Goal: Transaction & Acquisition: Purchase product/service

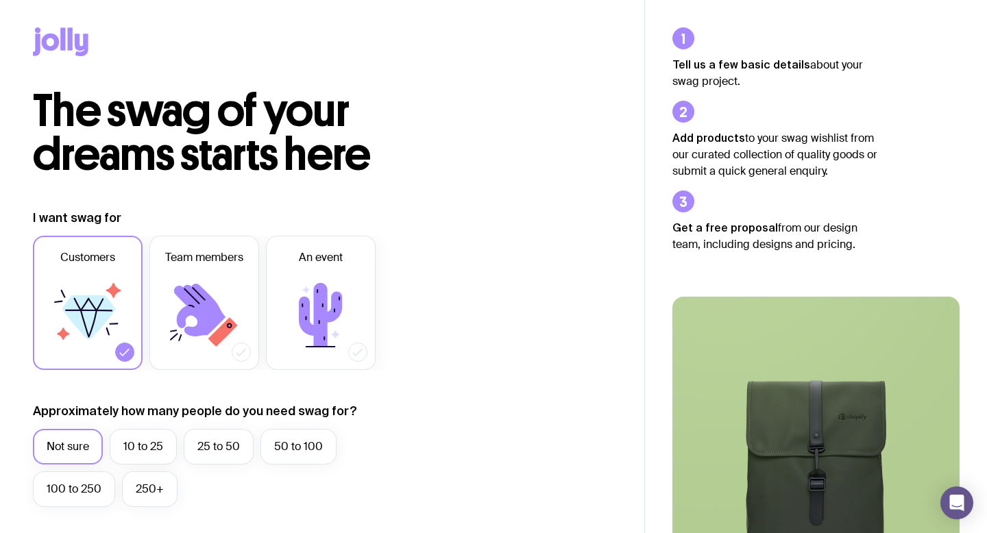
click at [77, 44] on icon at bounding box center [82, 45] width 14 height 23
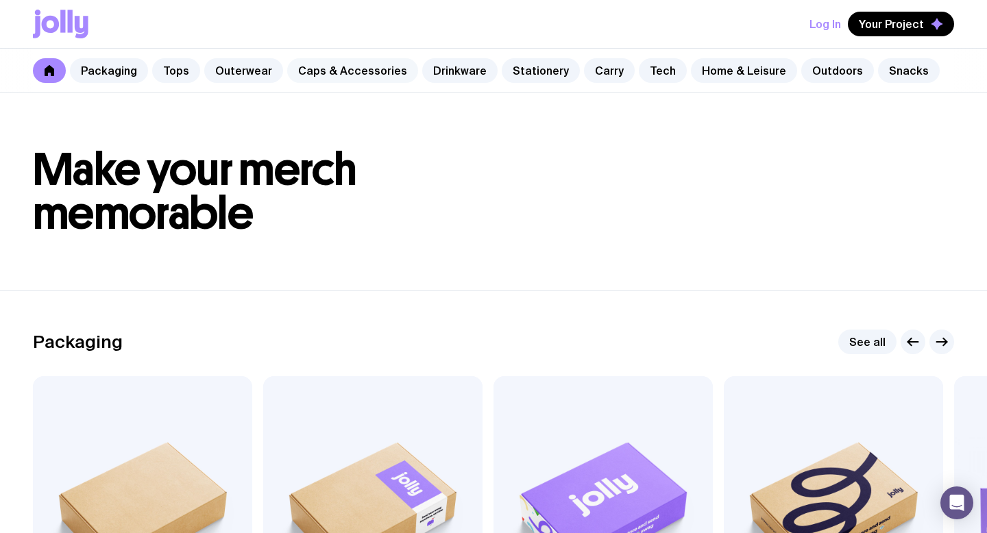
click at [330, 71] on link "Caps & Accessories" at bounding box center [352, 70] width 131 height 25
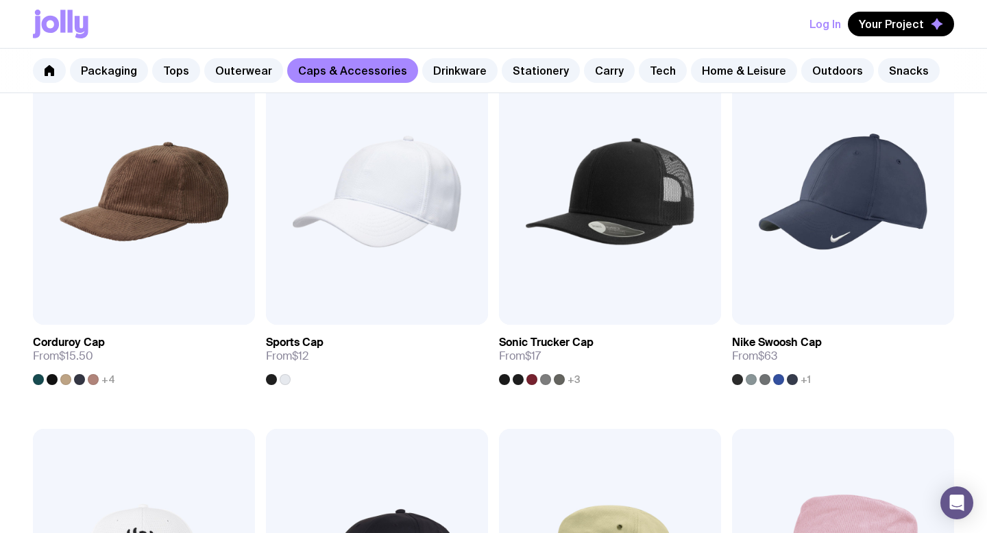
scroll to position [672, 0]
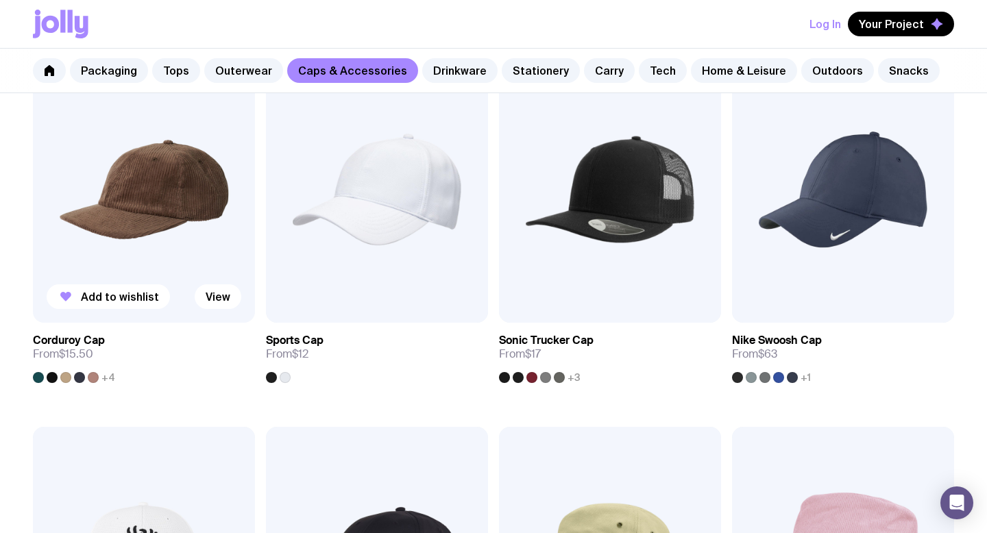
click at [180, 243] on img at bounding box center [144, 189] width 222 height 267
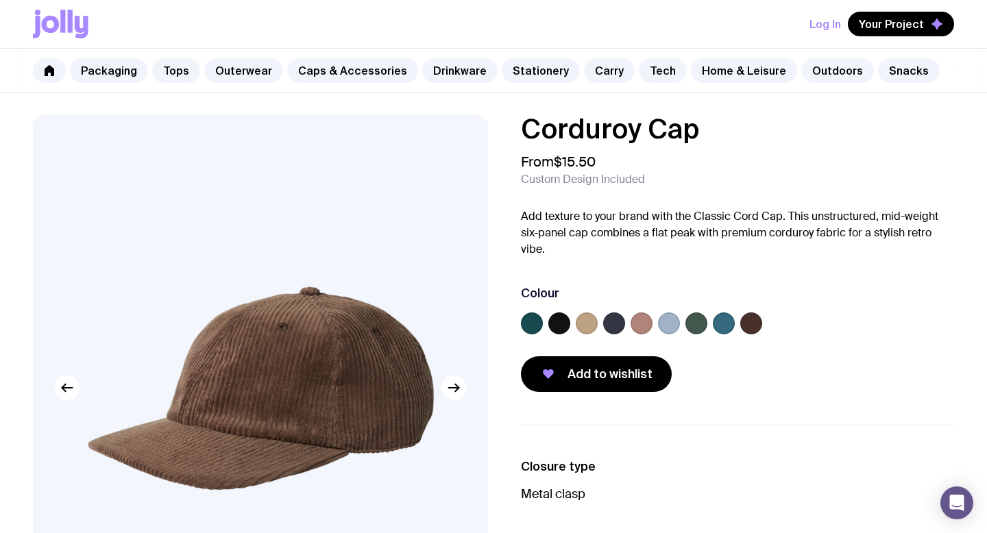
click at [668, 321] on label at bounding box center [669, 324] width 22 height 22
click at [0, 0] on input "radio" at bounding box center [0, 0] width 0 height 0
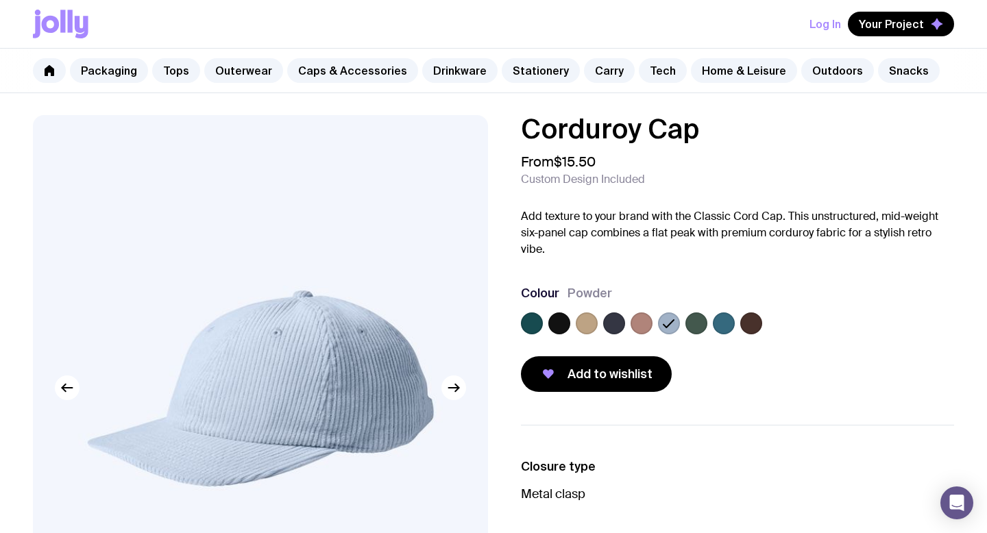
click at [724, 324] on label at bounding box center [724, 324] width 22 height 22
click at [0, 0] on input "radio" at bounding box center [0, 0] width 0 height 0
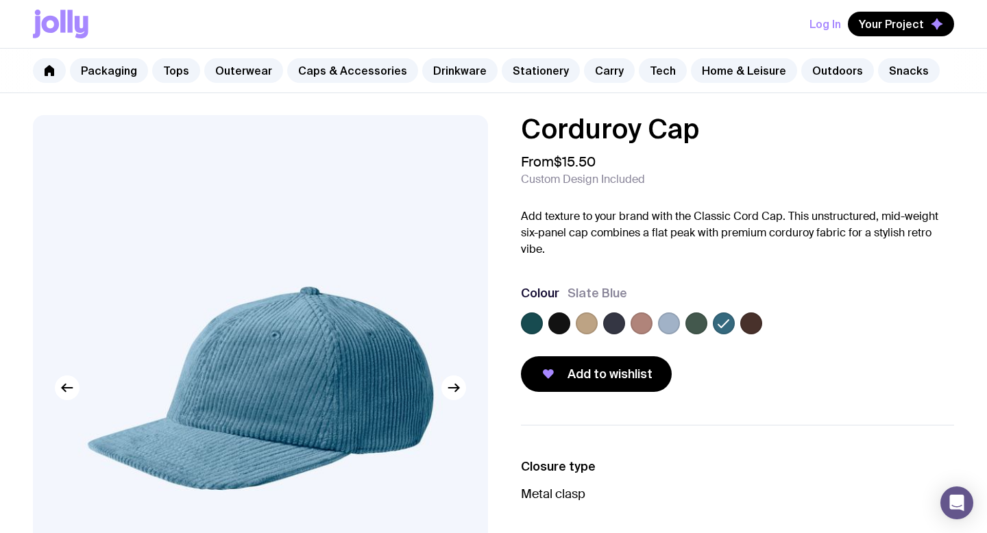
click at [703, 323] on label at bounding box center [696, 324] width 22 height 22
click at [0, 0] on input "radio" at bounding box center [0, 0] width 0 height 0
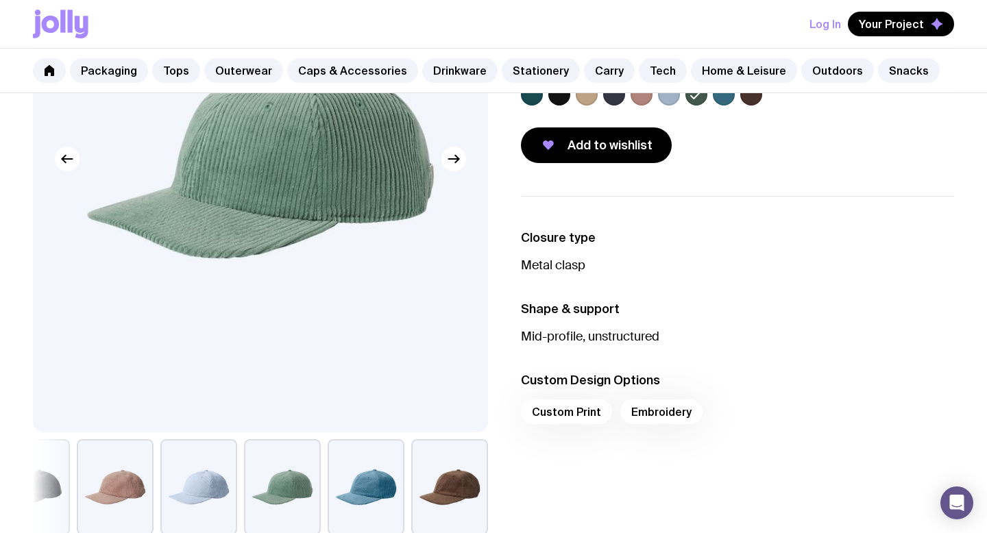
scroll to position [239, 0]
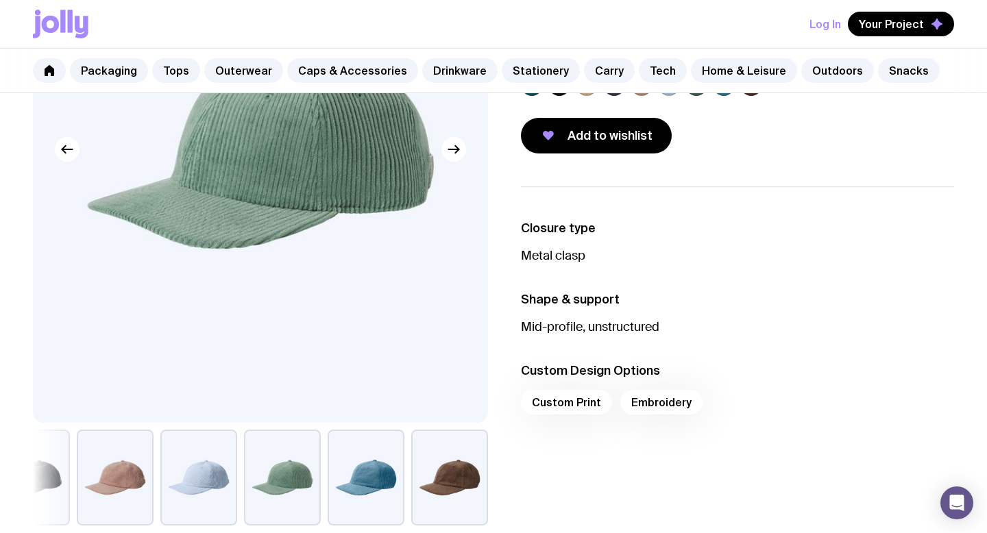
click at [668, 408] on div "Custom Print Embroidery" at bounding box center [737, 406] width 433 height 33
click at [660, 396] on div "Custom Print Embroidery" at bounding box center [737, 406] width 433 height 33
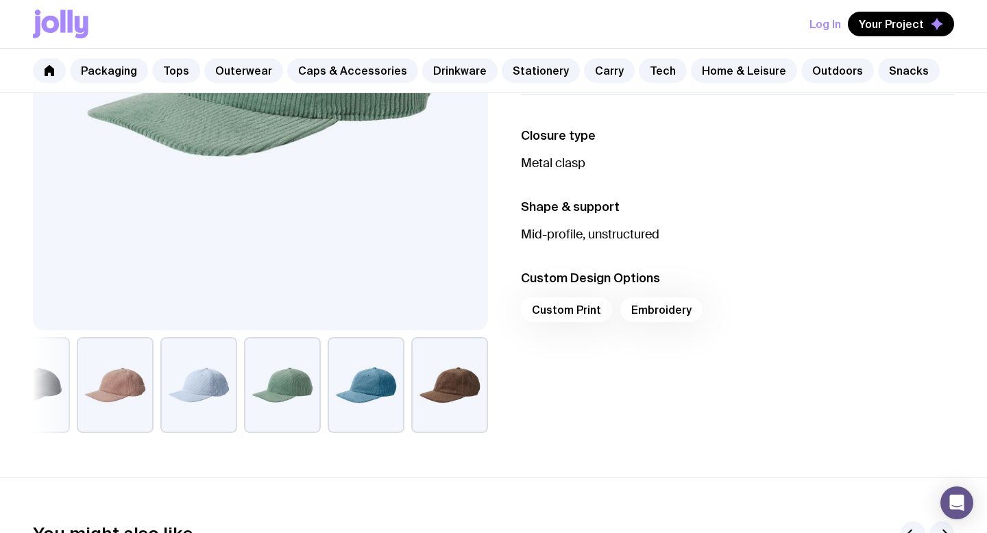
scroll to position [0, 0]
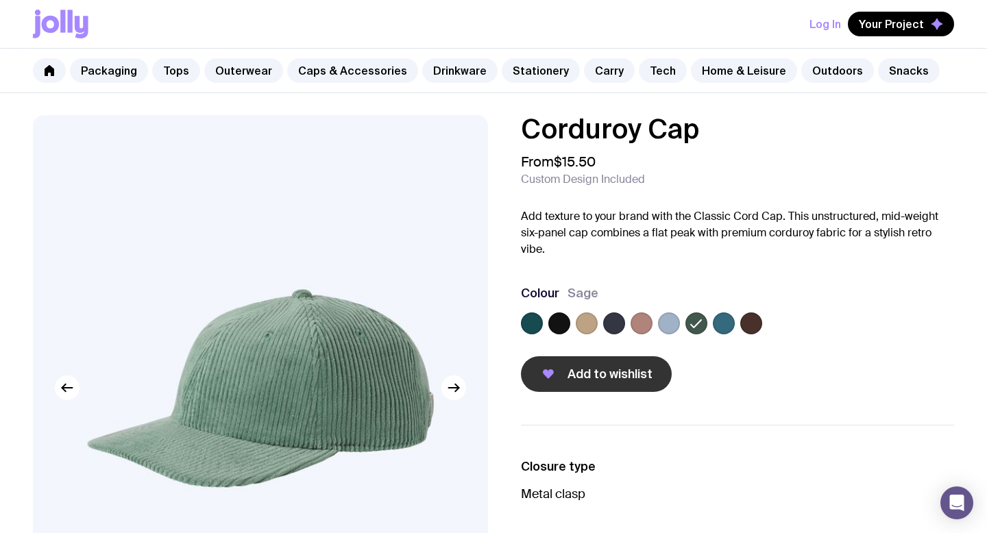
click at [618, 369] on span "Add to wishlist" at bounding box center [609, 374] width 85 height 16
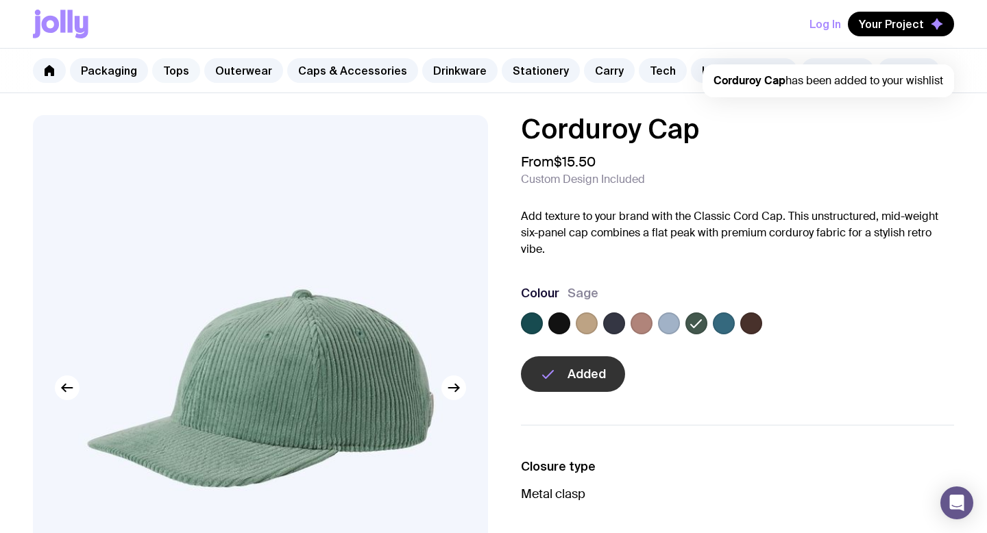
click at [169, 66] on link "Tops" at bounding box center [176, 70] width 48 height 25
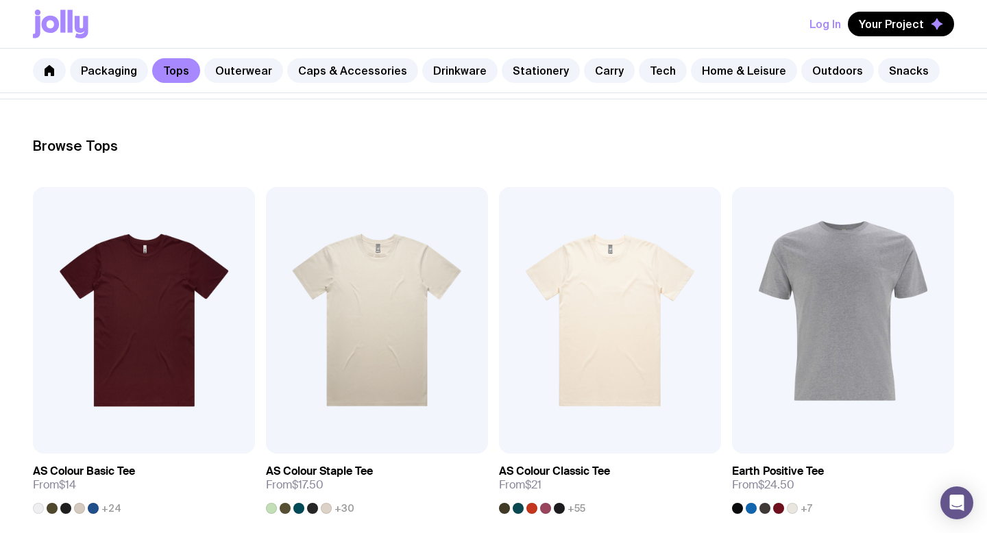
scroll to position [167, 0]
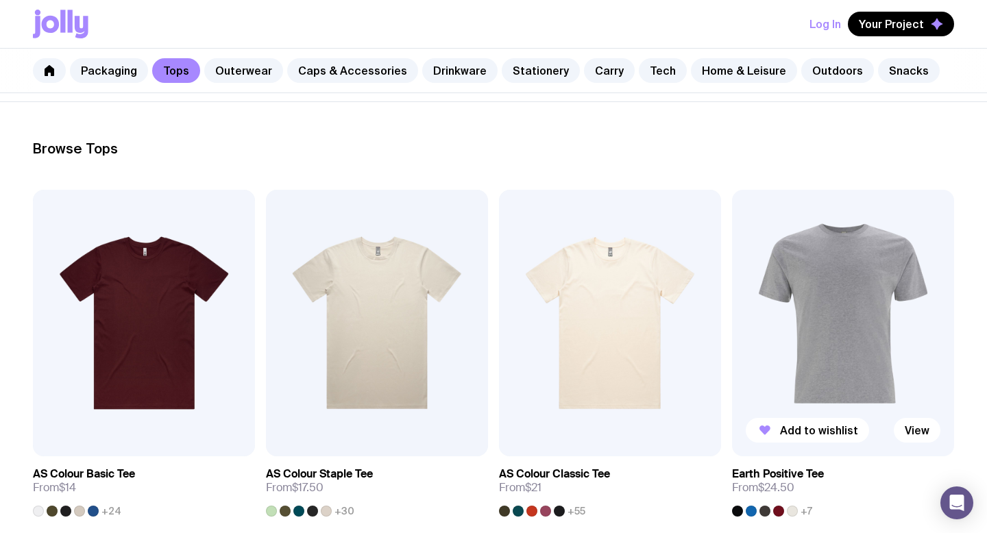
click at [840, 332] on img at bounding box center [843, 323] width 222 height 267
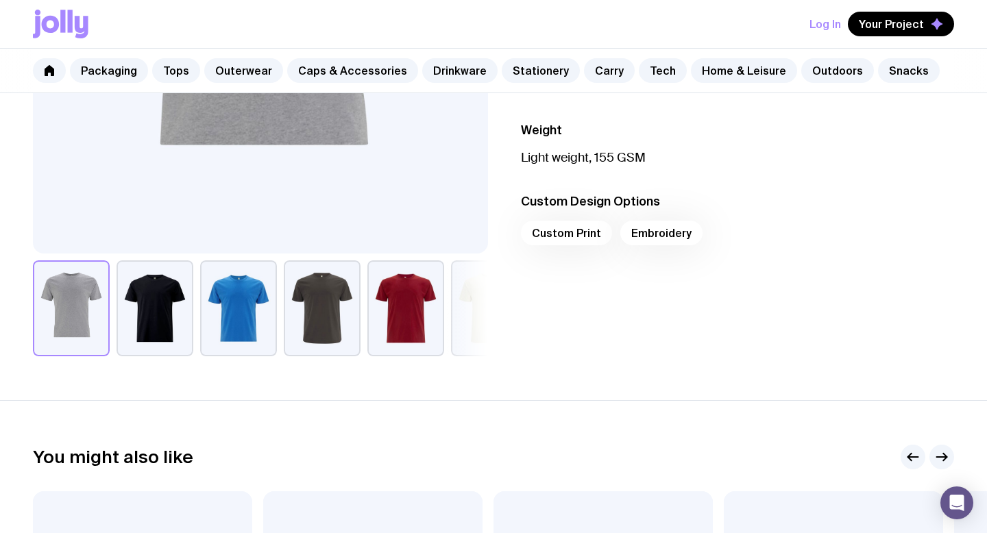
scroll to position [404, 0]
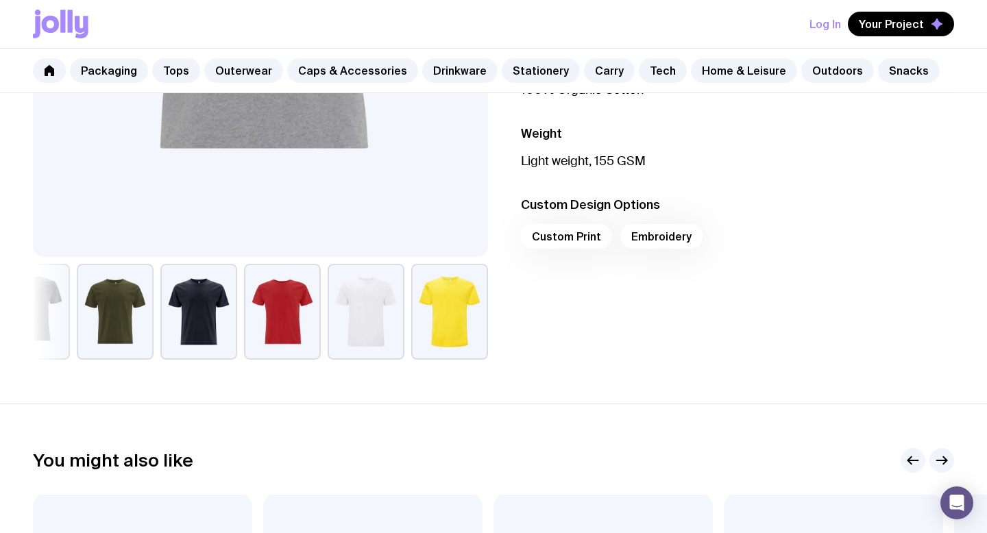
click at [377, 326] on button "button" at bounding box center [366, 312] width 77 height 96
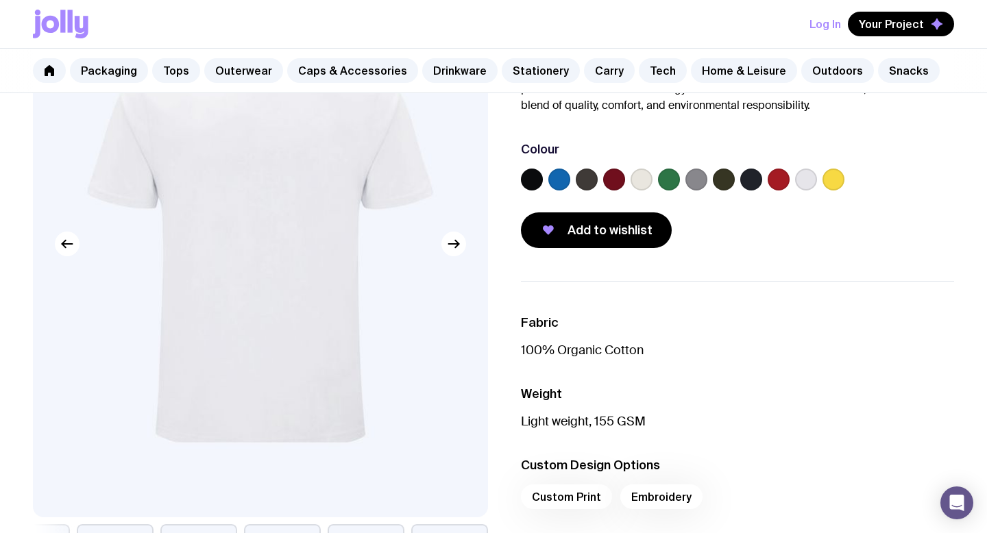
scroll to position [121, 0]
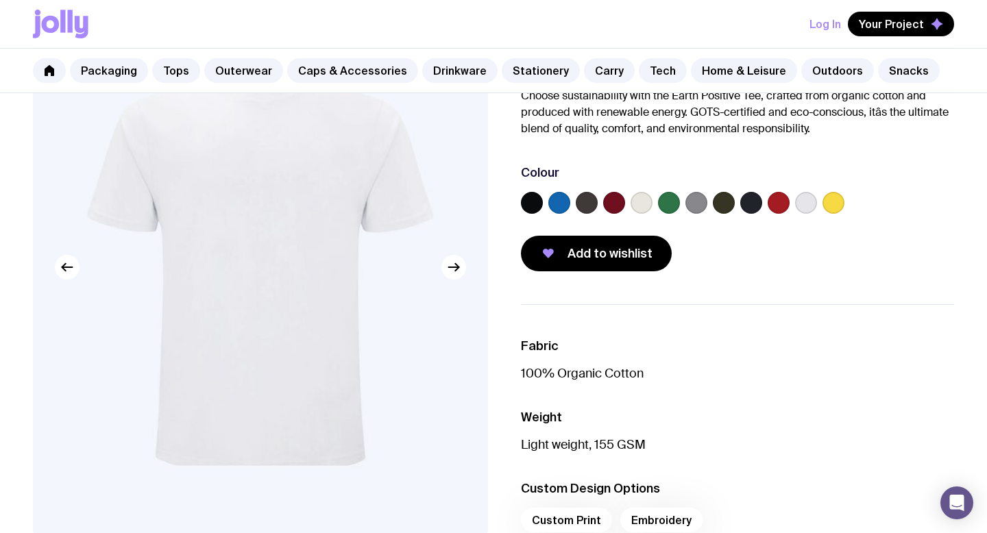
click at [591, 208] on label at bounding box center [587, 203] width 22 height 22
click at [0, 0] on input "radio" at bounding box center [0, 0] width 0 height 0
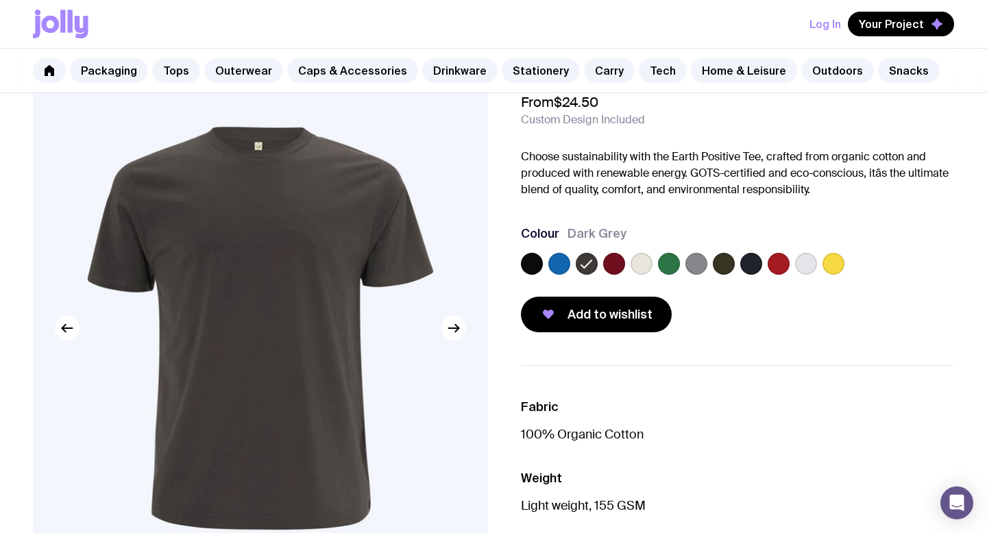
scroll to position [55, 0]
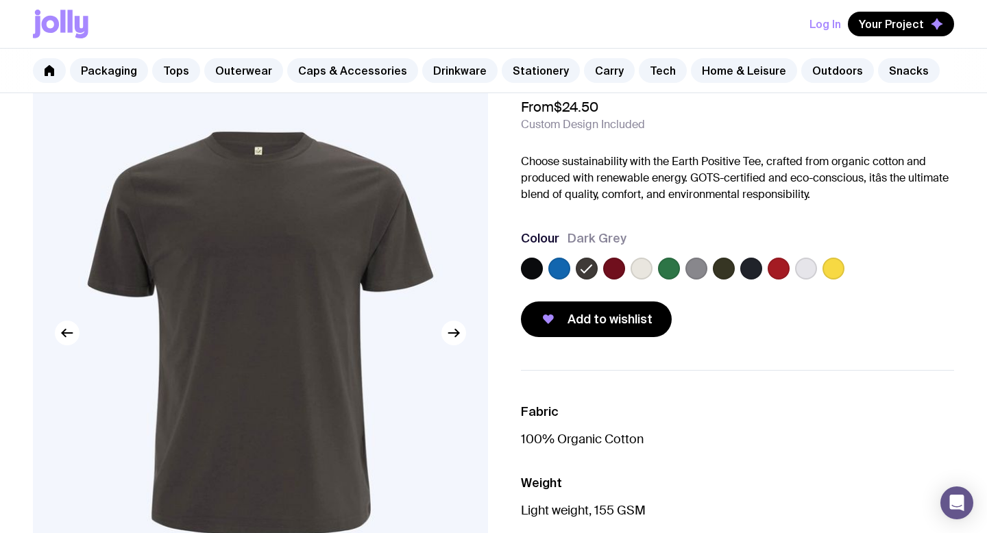
click at [647, 268] on label at bounding box center [642, 269] width 22 height 22
click at [0, 0] on input "radio" at bounding box center [0, 0] width 0 height 0
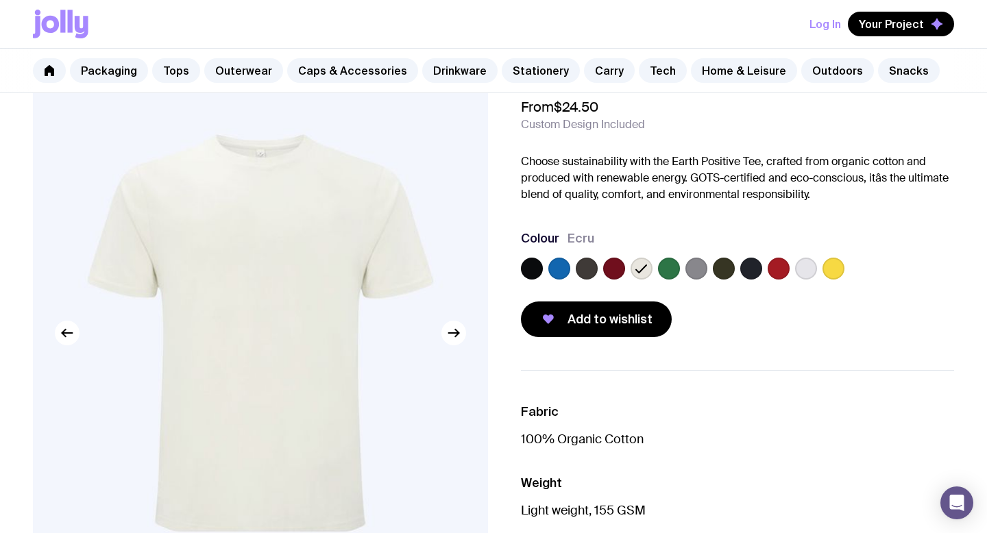
click at [667, 268] on label at bounding box center [669, 269] width 22 height 22
click at [0, 0] on input "radio" at bounding box center [0, 0] width 0 height 0
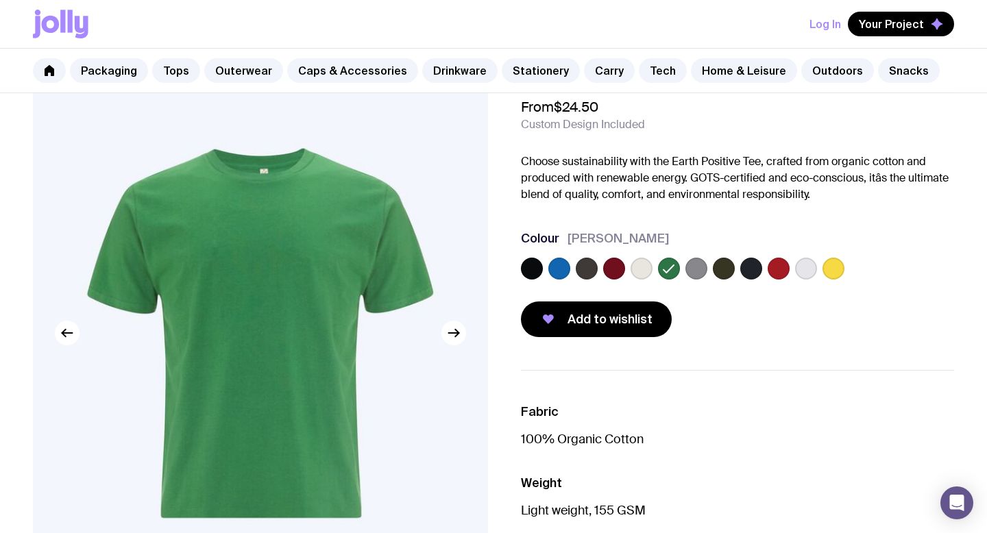
click at [709, 268] on div at bounding box center [737, 271] width 433 height 27
click at [695, 269] on label at bounding box center [696, 269] width 22 height 22
click at [0, 0] on input "radio" at bounding box center [0, 0] width 0 height 0
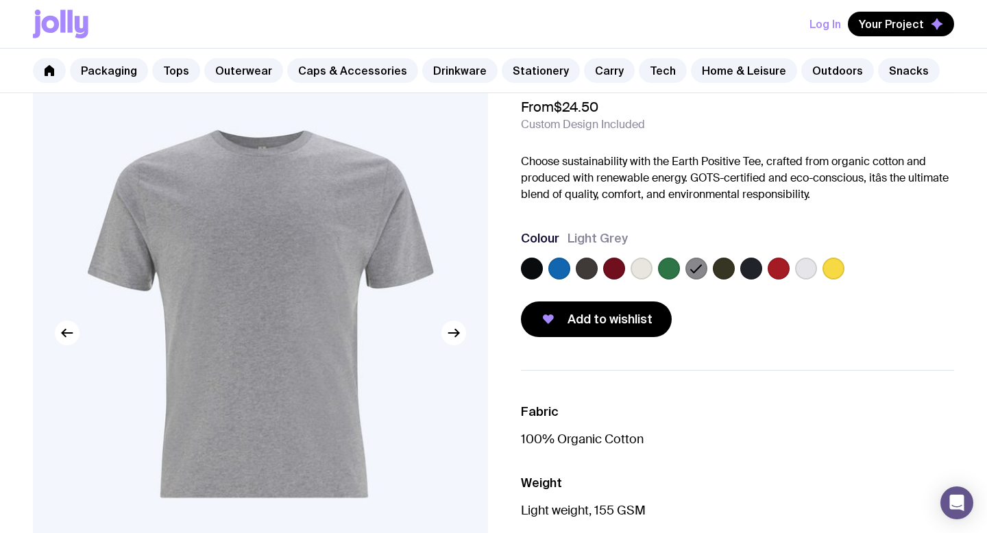
click at [722, 271] on label at bounding box center [724, 269] width 22 height 22
click at [0, 0] on input "radio" at bounding box center [0, 0] width 0 height 0
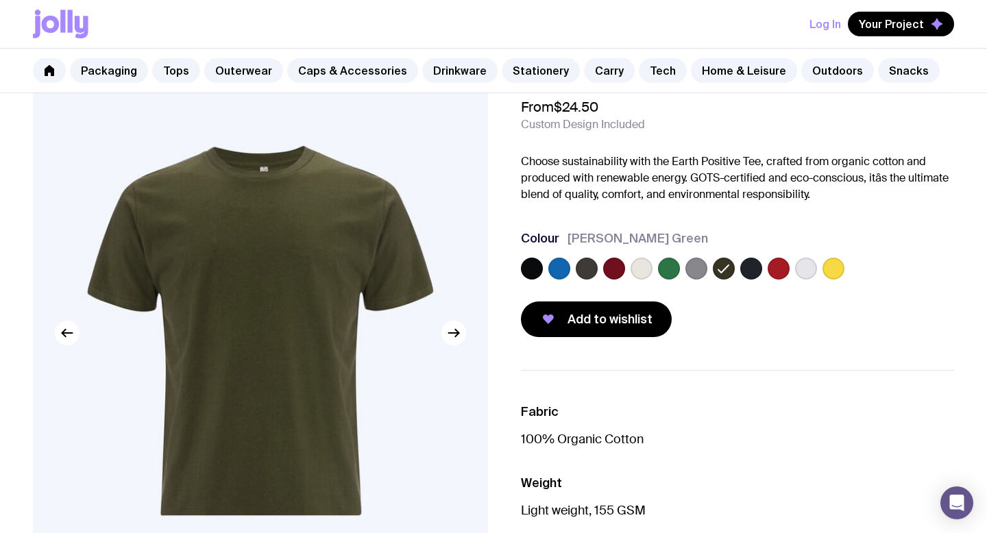
click at [755, 271] on label at bounding box center [751, 269] width 22 height 22
click at [0, 0] on input "radio" at bounding box center [0, 0] width 0 height 0
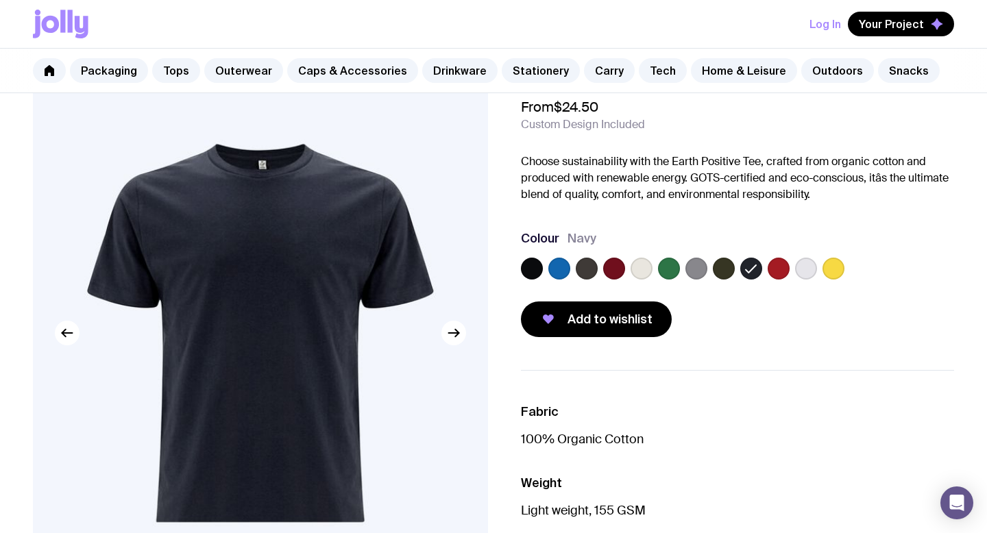
click at [785, 273] on label at bounding box center [779, 269] width 22 height 22
click at [0, 0] on input "radio" at bounding box center [0, 0] width 0 height 0
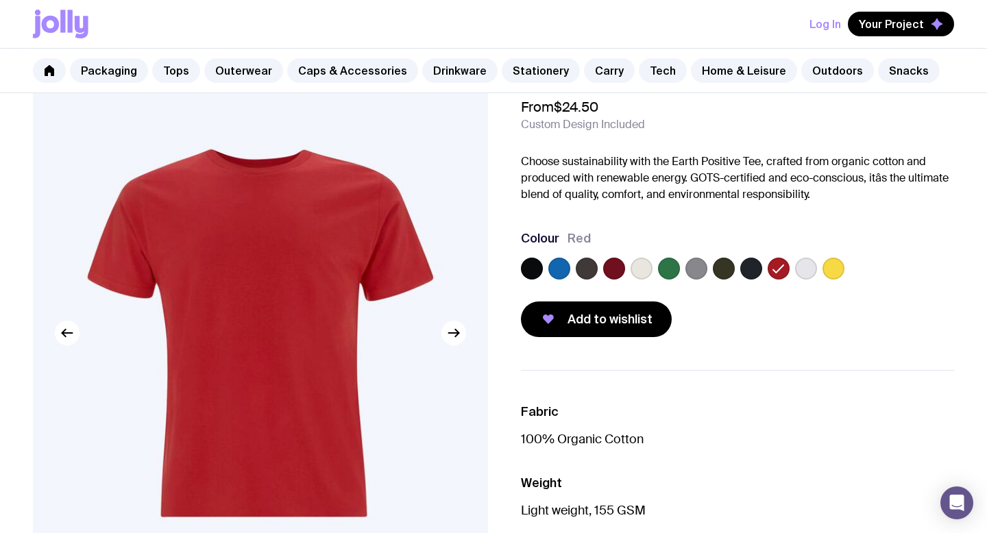
click at [831, 274] on label at bounding box center [833, 269] width 22 height 22
click at [0, 0] on input "radio" at bounding box center [0, 0] width 0 height 0
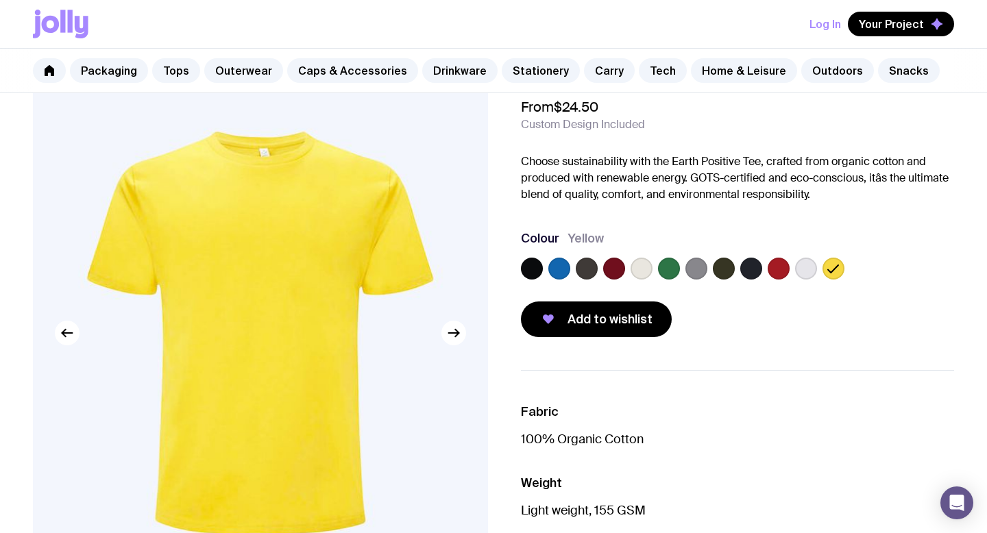
click at [676, 269] on label at bounding box center [669, 269] width 22 height 22
click at [0, 0] on input "radio" at bounding box center [0, 0] width 0 height 0
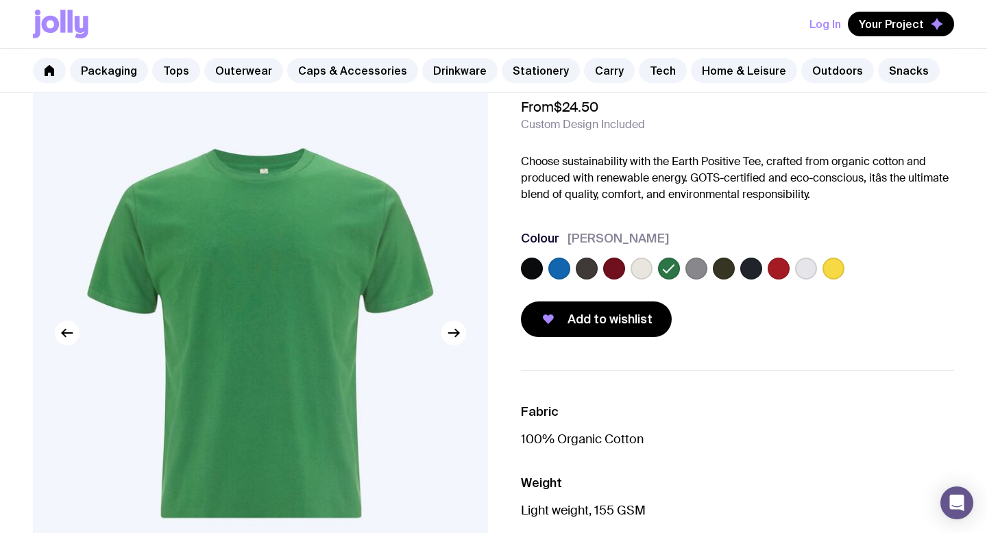
click at [718, 269] on label at bounding box center [724, 269] width 22 height 22
click at [0, 0] on input "radio" at bounding box center [0, 0] width 0 height 0
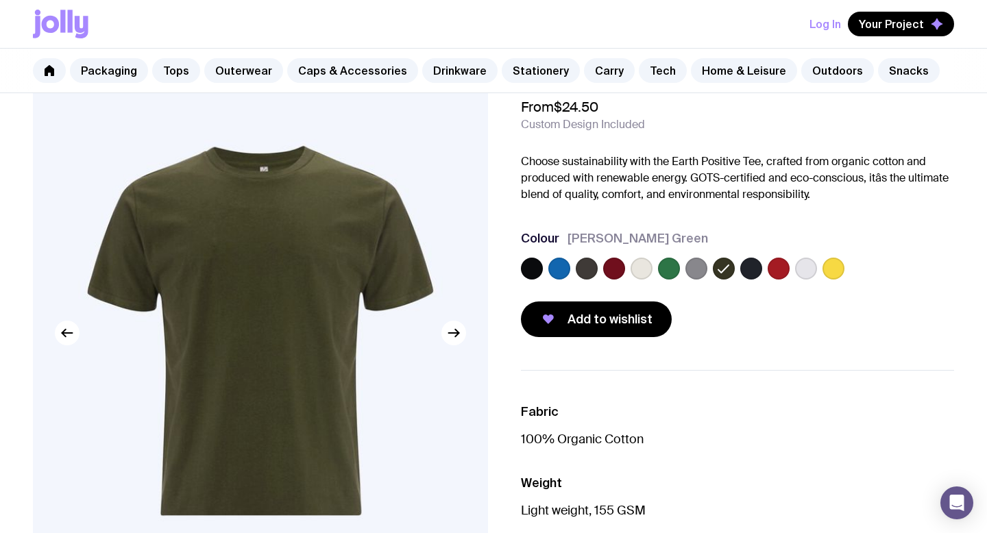
click at [534, 269] on label at bounding box center [532, 269] width 22 height 22
click at [0, 0] on input "radio" at bounding box center [0, 0] width 0 height 0
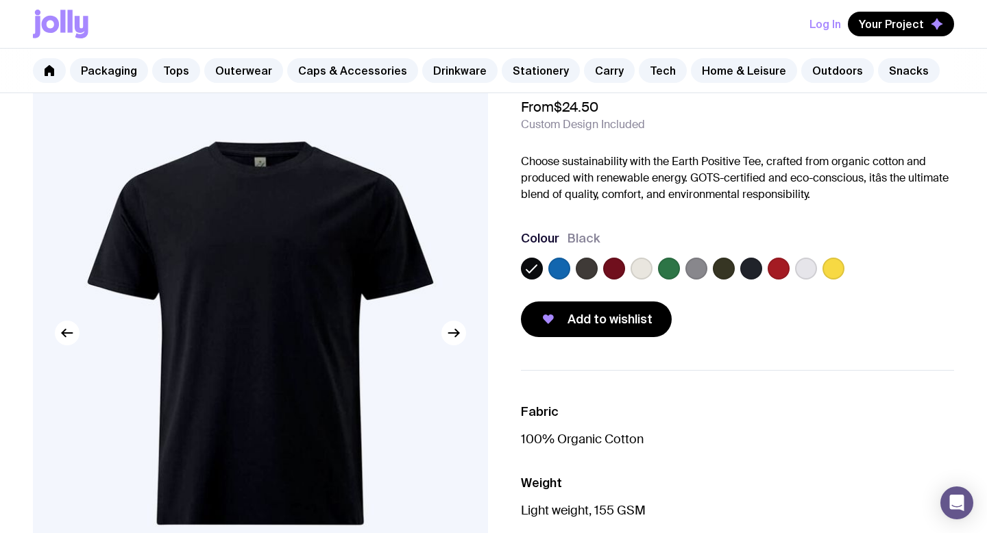
click at [564, 271] on label at bounding box center [559, 269] width 22 height 22
click at [0, 0] on input "radio" at bounding box center [0, 0] width 0 height 0
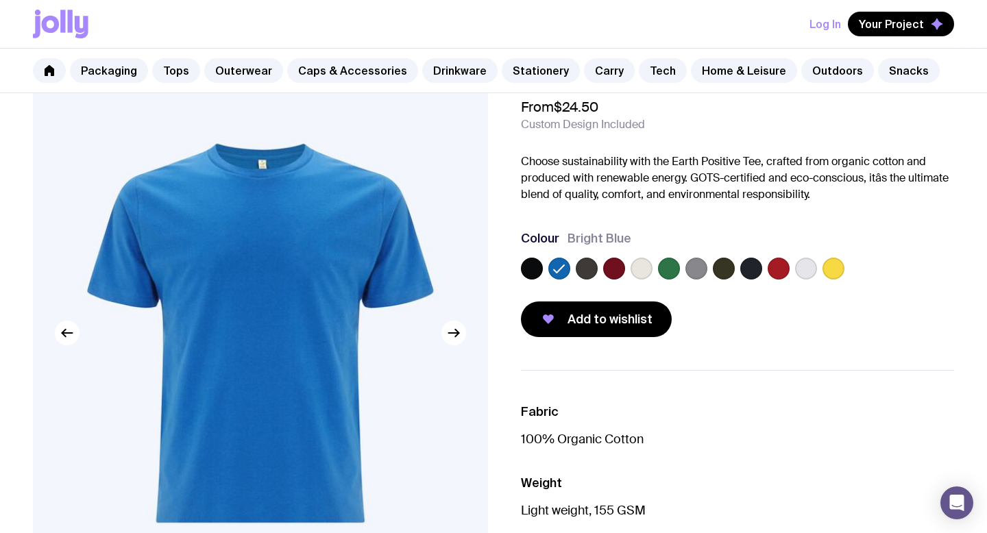
click at [618, 269] on label at bounding box center [614, 269] width 22 height 22
click at [0, 0] on input "radio" at bounding box center [0, 0] width 0 height 0
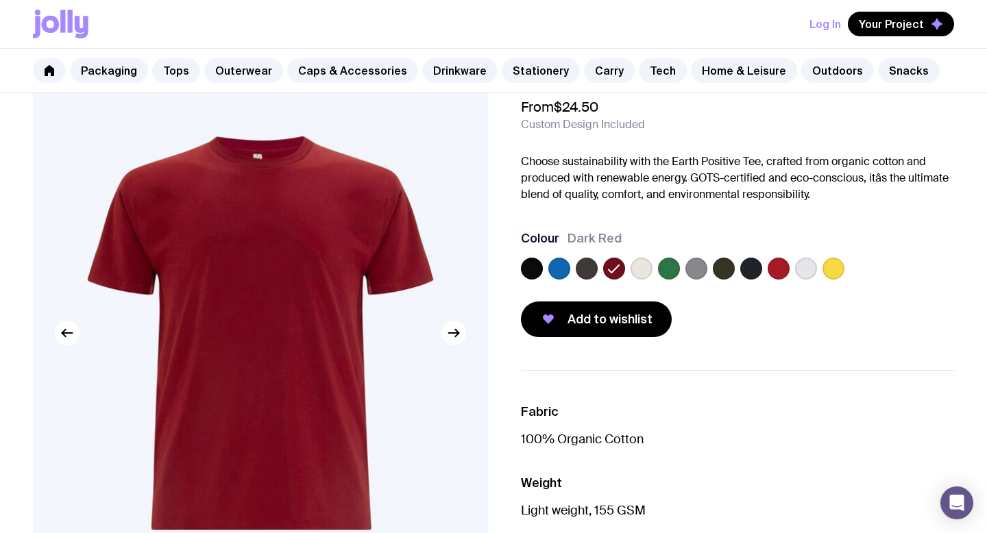
click at [643, 273] on label at bounding box center [642, 269] width 22 height 22
click at [0, 0] on input "radio" at bounding box center [0, 0] width 0 height 0
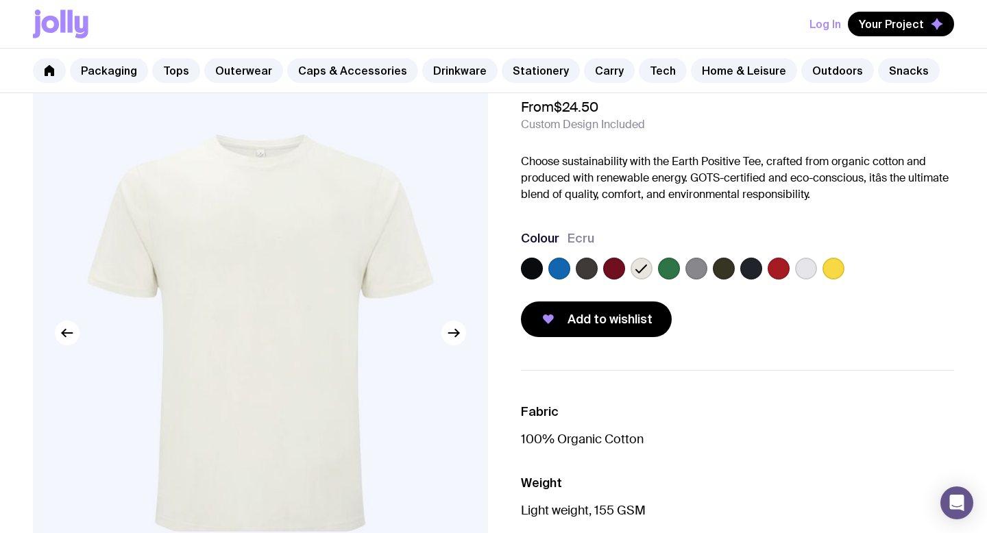
click at [807, 263] on label at bounding box center [806, 269] width 22 height 22
click at [0, 0] on input "radio" at bounding box center [0, 0] width 0 height 0
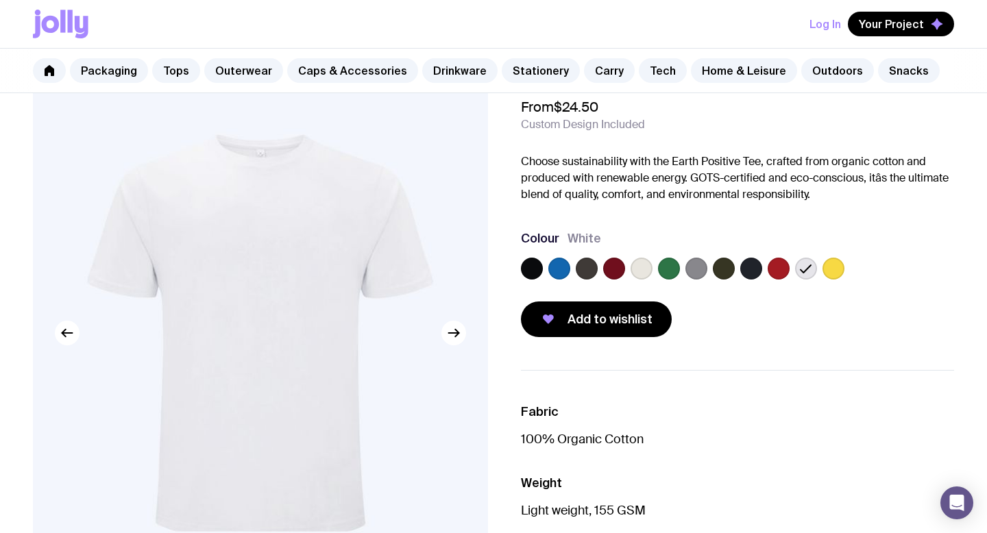
click at [668, 267] on label at bounding box center [669, 269] width 22 height 22
click at [0, 0] on input "radio" at bounding box center [0, 0] width 0 height 0
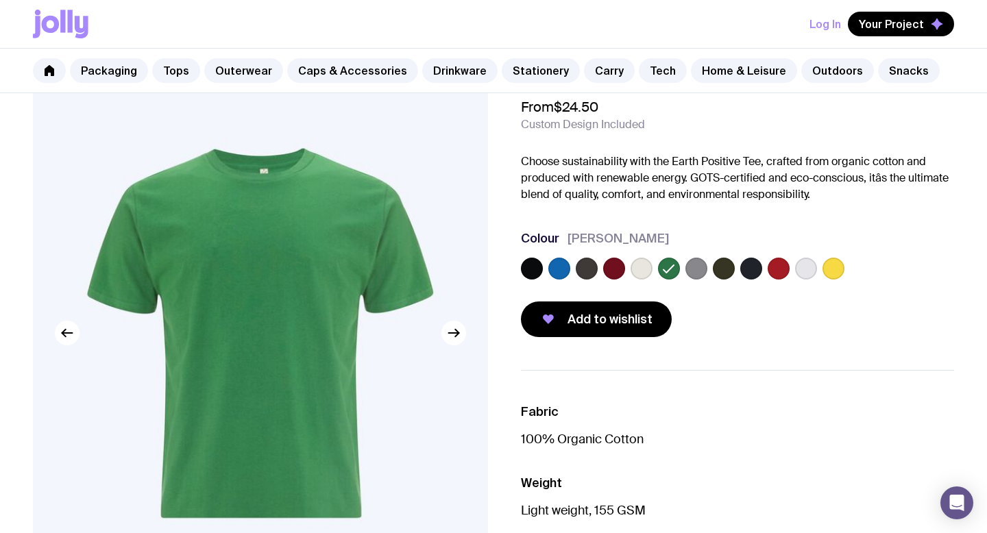
click at [611, 270] on label at bounding box center [614, 269] width 22 height 22
click at [0, 0] on input "radio" at bounding box center [0, 0] width 0 height 0
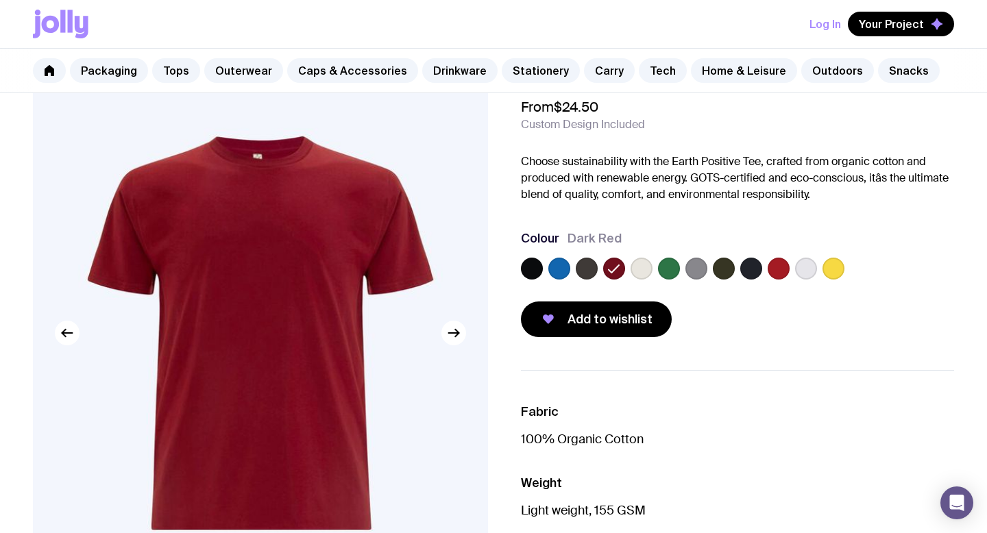
click at [585, 271] on label at bounding box center [587, 269] width 22 height 22
click at [0, 0] on input "radio" at bounding box center [0, 0] width 0 height 0
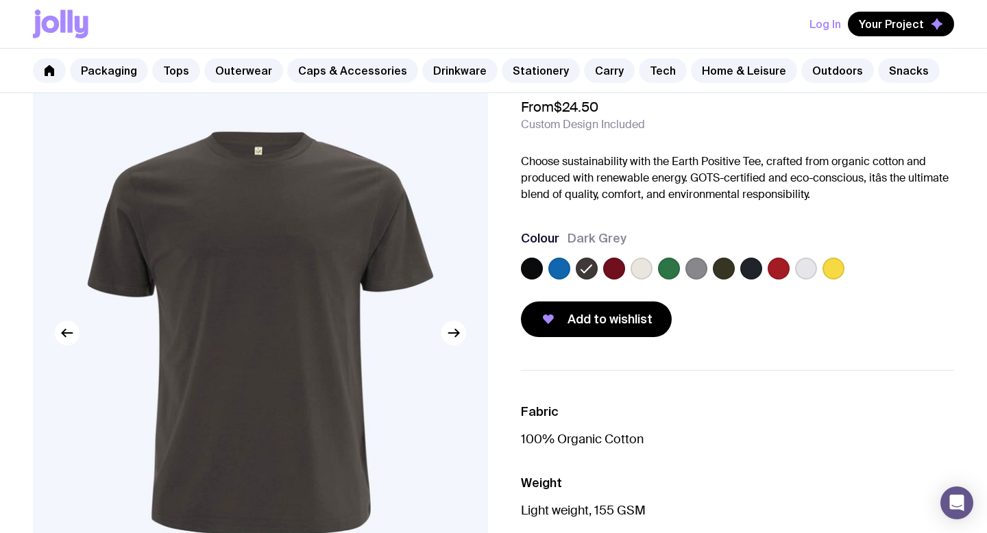
click at [703, 273] on label at bounding box center [696, 269] width 22 height 22
click at [0, 0] on input "radio" at bounding box center [0, 0] width 0 height 0
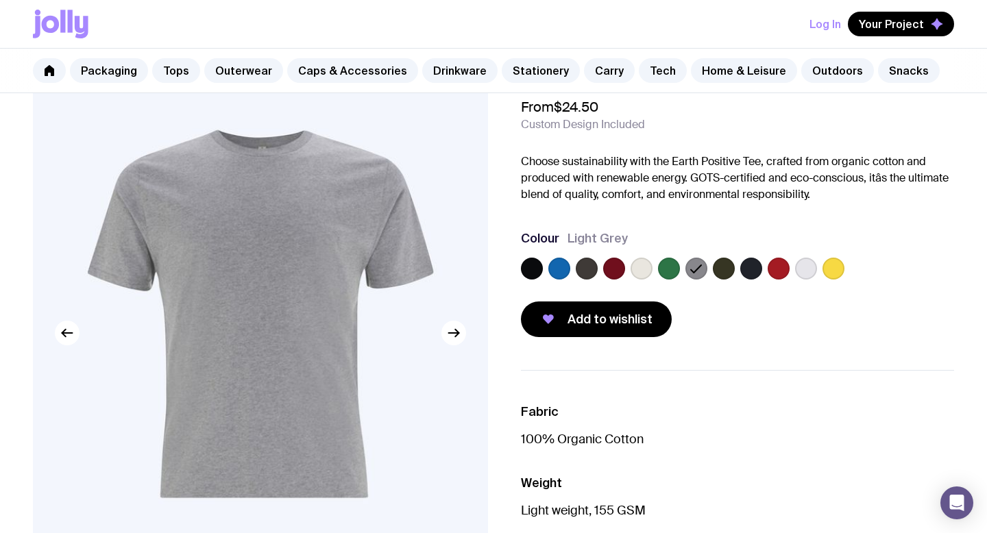
click at [647, 271] on label at bounding box center [642, 269] width 22 height 22
click at [0, 0] on input "radio" at bounding box center [0, 0] width 0 height 0
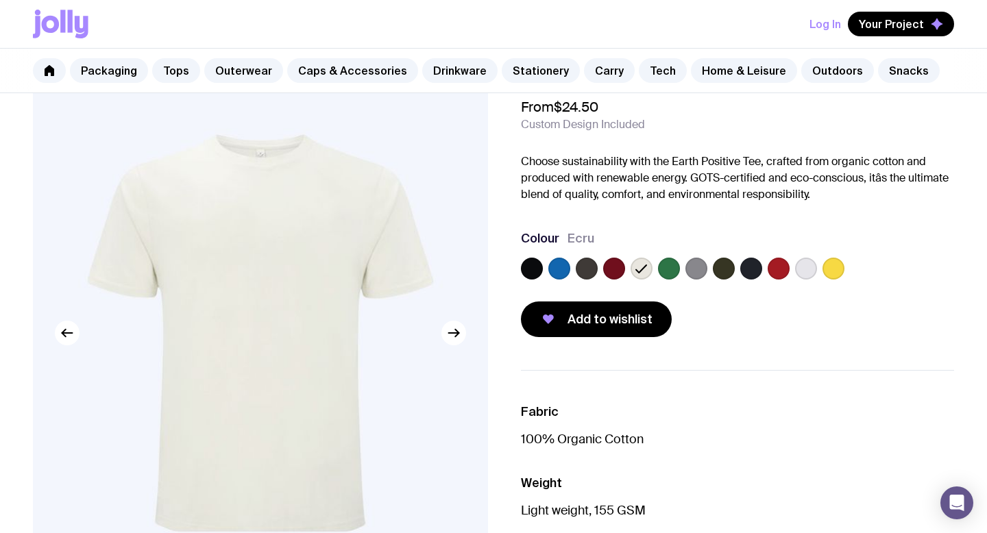
click at [694, 269] on label at bounding box center [696, 269] width 22 height 22
click at [0, 0] on input "radio" at bounding box center [0, 0] width 0 height 0
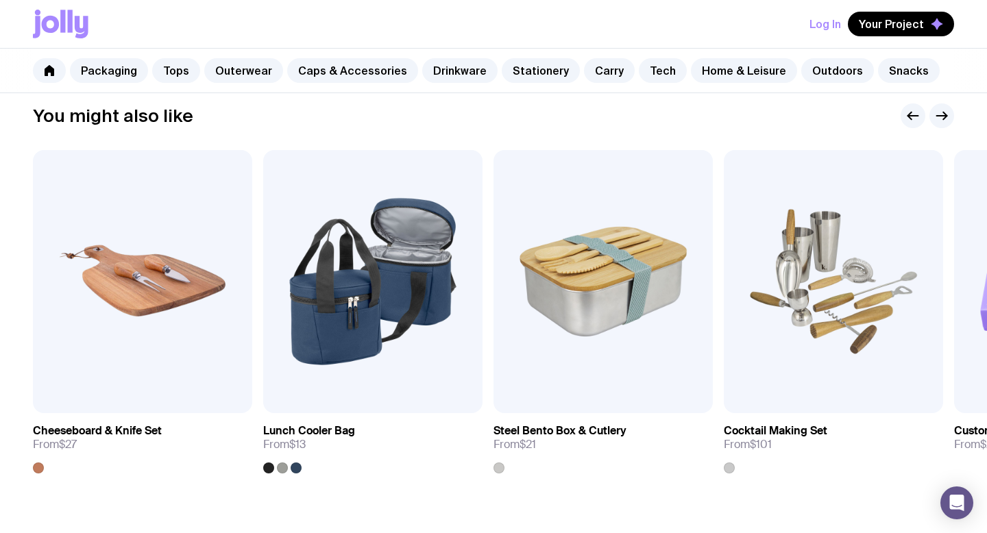
scroll to position [733, 0]
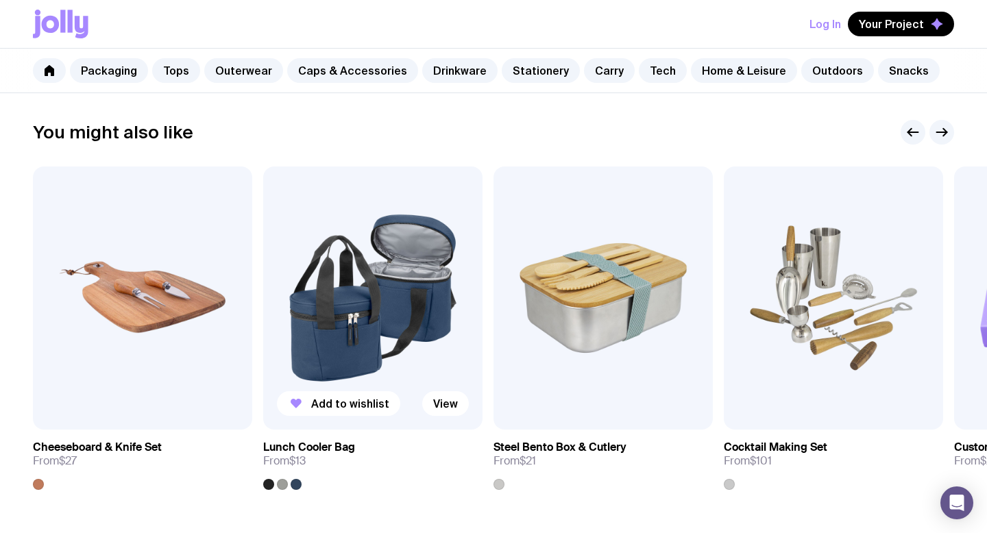
click at [353, 326] on img at bounding box center [372, 298] width 219 height 263
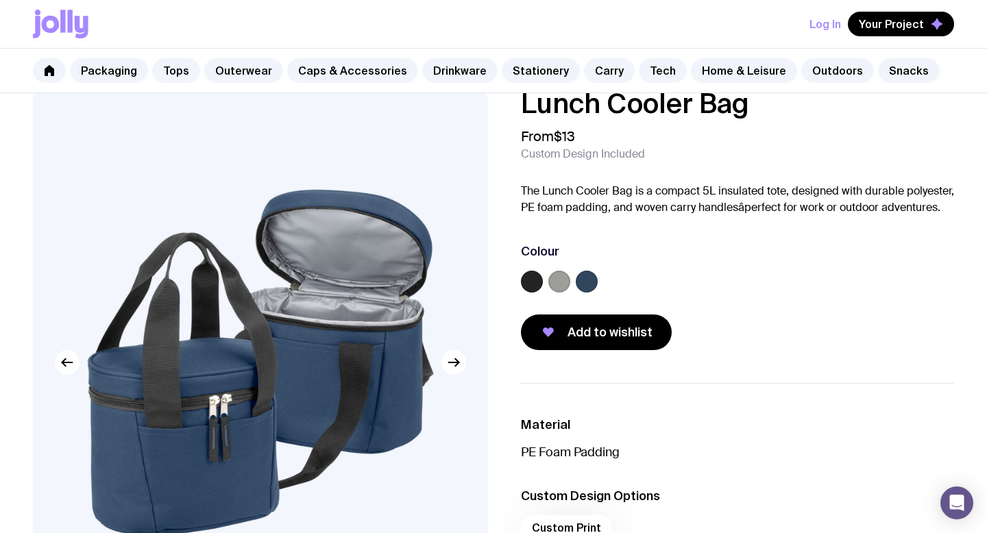
scroll to position [50, 0]
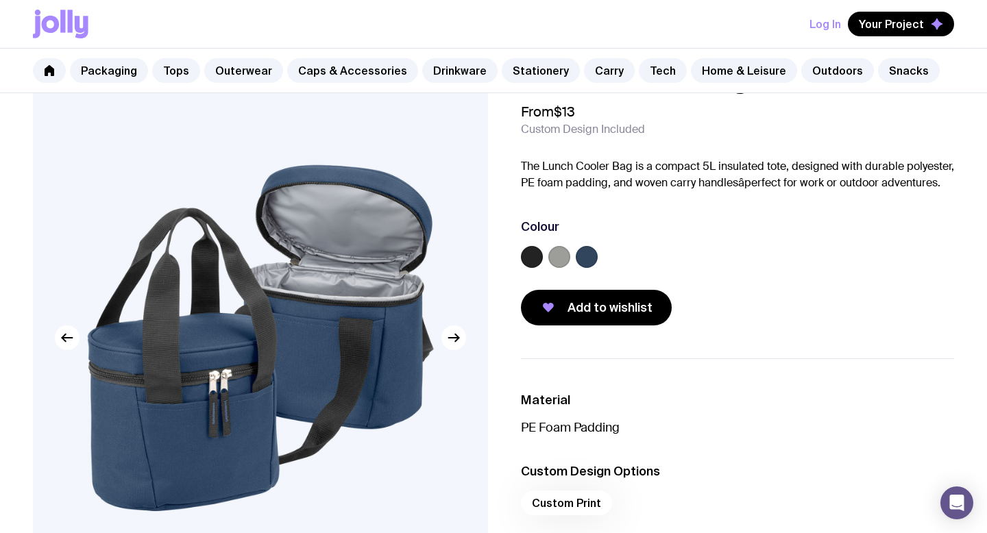
click at [554, 261] on label at bounding box center [559, 257] width 22 height 22
click at [0, 0] on input "radio" at bounding box center [0, 0] width 0 height 0
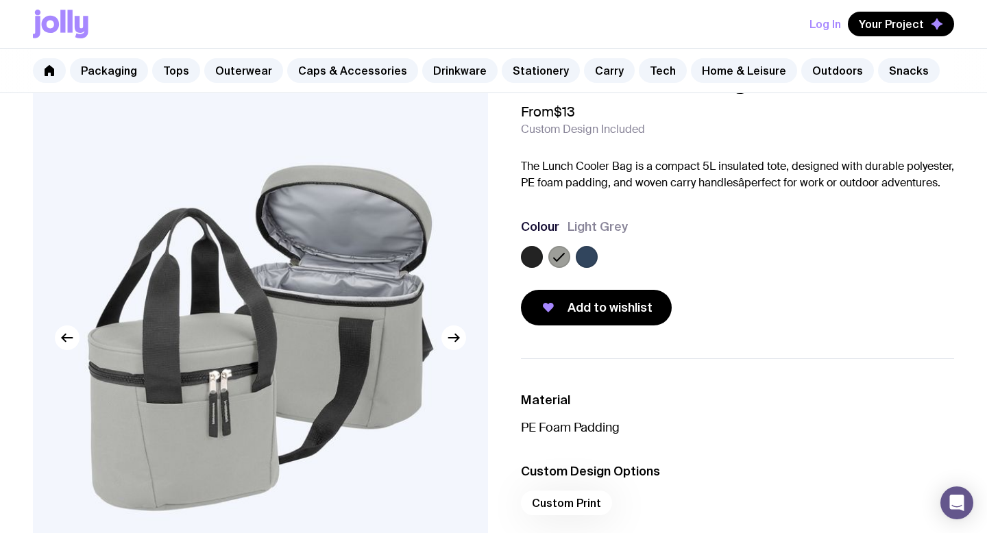
click at [605, 258] on div at bounding box center [737, 259] width 433 height 27
click at [589, 258] on label at bounding box center [587, 257] width 22 height 22
click at [0, 0] on input "radio" at bounding box center [0, 0] width 0 height 0
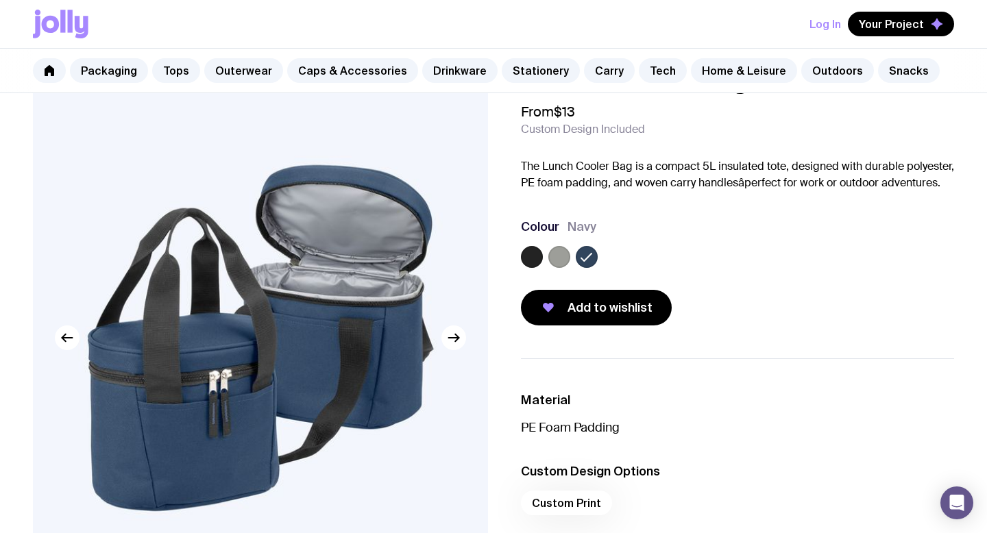
click at [532, 255] on label at bounding box center [532, 257] width 22 height 22
click at [0, 0] on input "radio" at bounding box center [0, 0] width 0 height 0
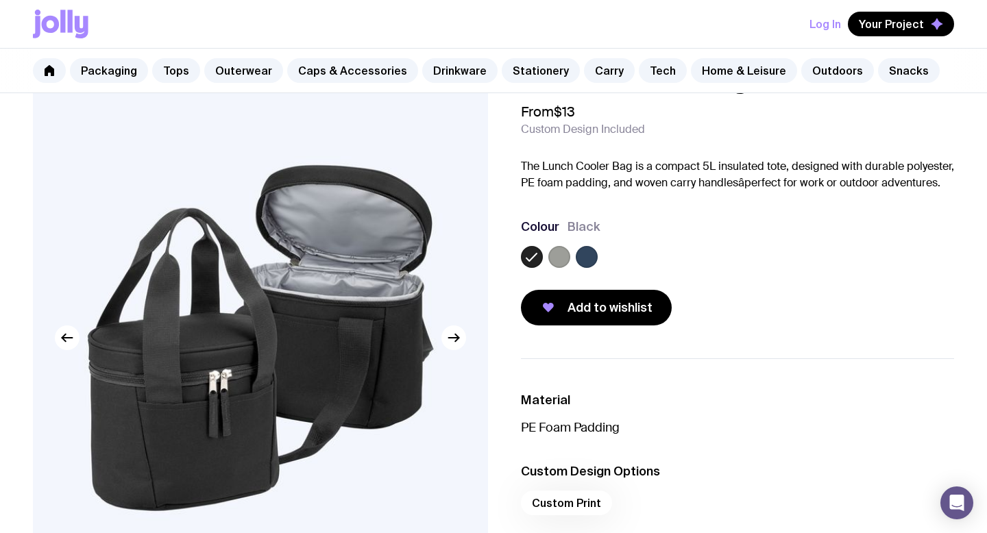
click at [559, 258] on label at bounding box center [559, 257] width 22 height 22
click at [0, 0] on input "radio" at bounding box center [0, 0] width 0 height 0
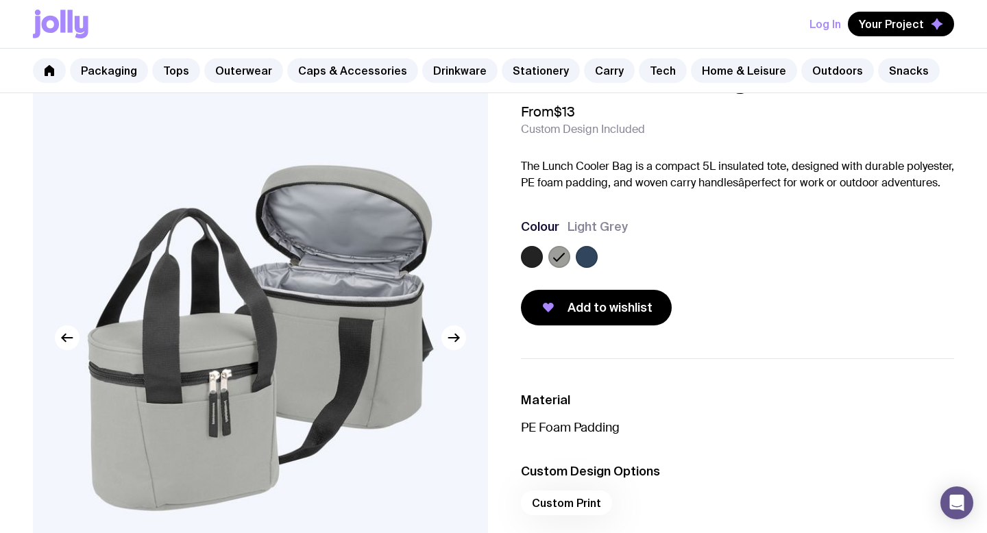
click at [583, 258] on label at bounding box center [587, 257] width 22 height 22
click at [0, 0] on input "radio" at bounding box center [0, 0] width 0 height 0
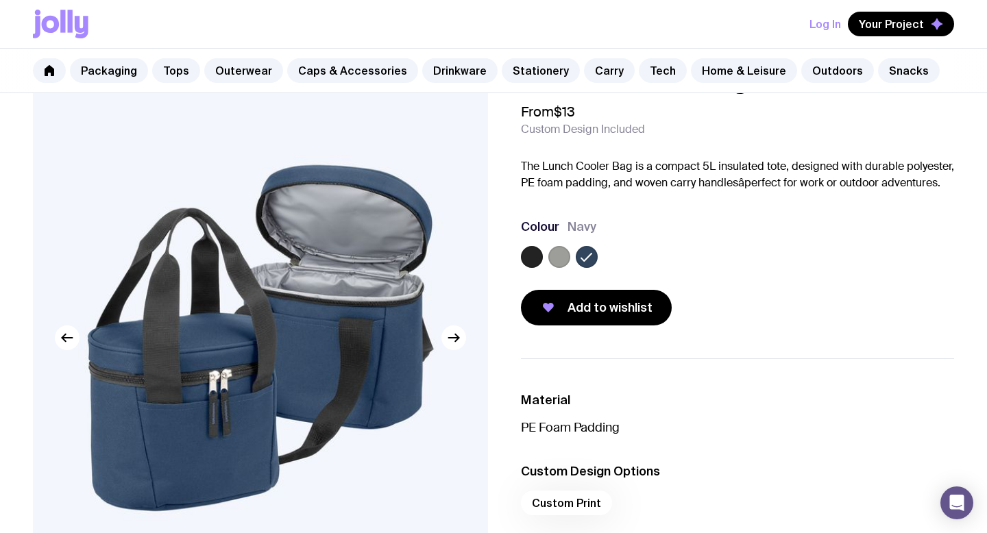
click at [560, 260] on label at bounding box center [559, 257] width 22 height 22
click at [0, 0] on input "radio" at bounding box center [0, 0] width 0 height 0
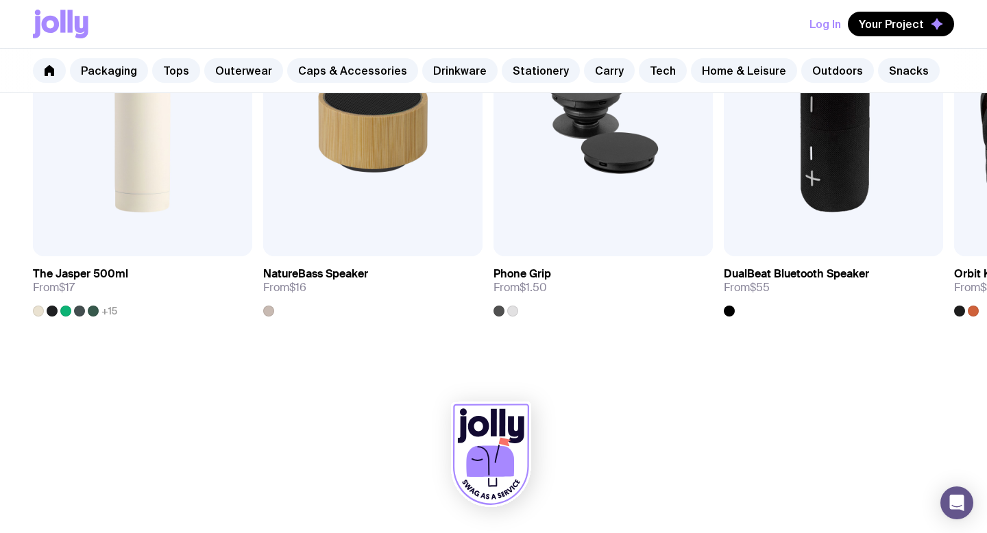
scroll to position [0, 0]
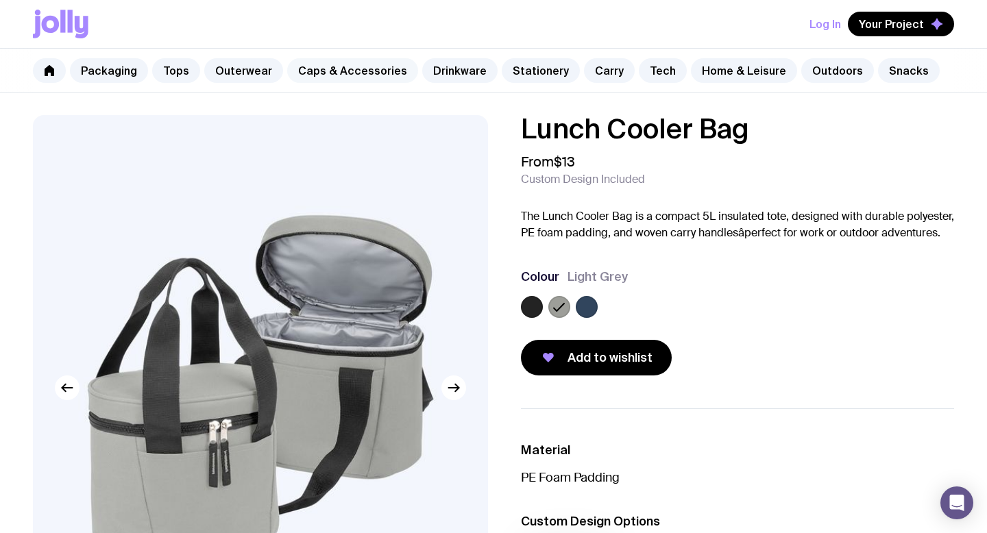
click at [306, 71] on link "Caps & Accessories" at bounding box center [352, 70] width 131 height 25
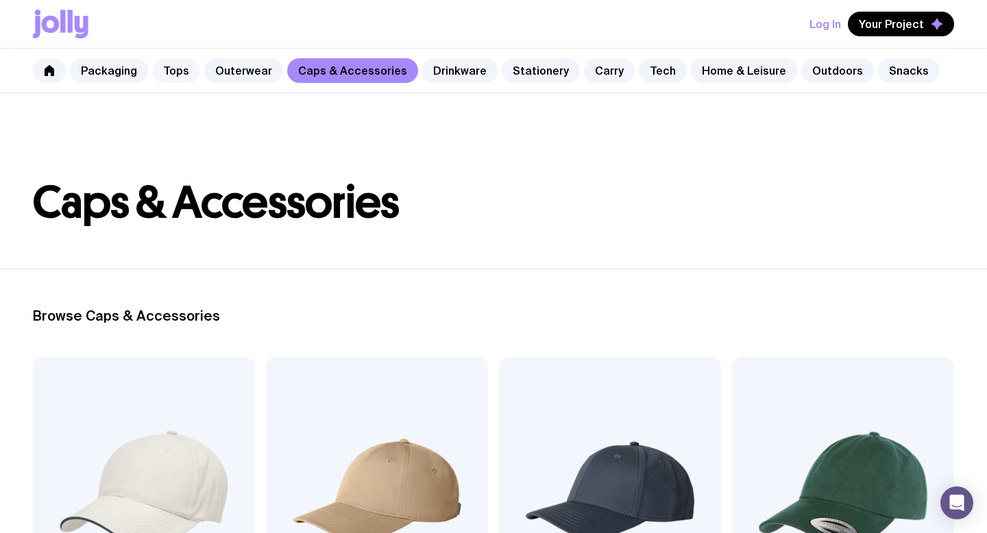
click at [176, 75] on link "Tops" at bounding box center [176, 70] width 48 height 25
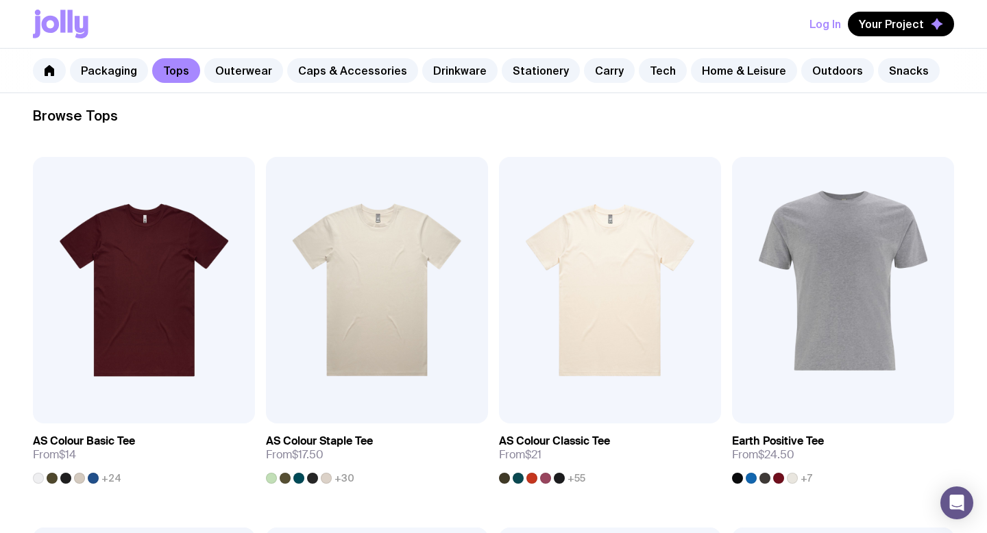
scroll to position [207, 0]
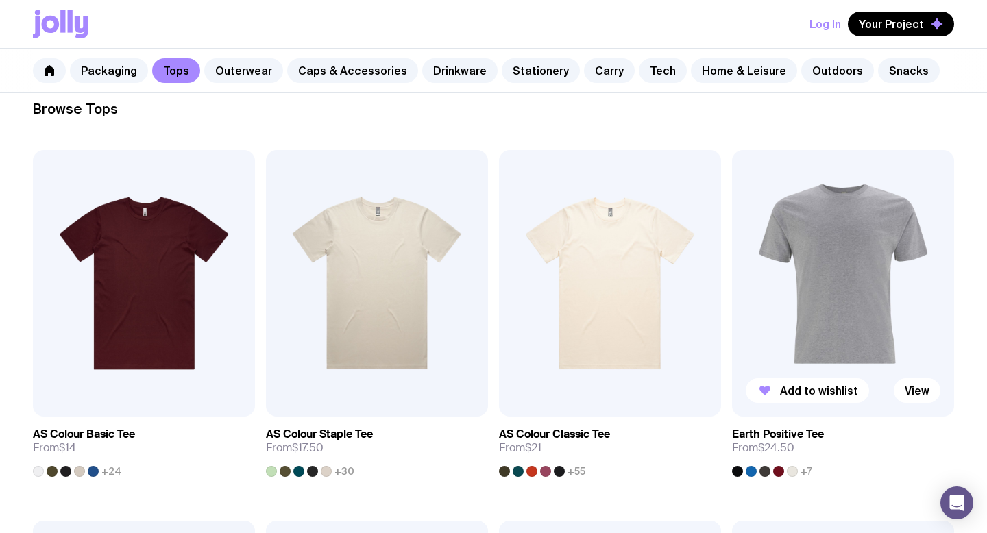
click at [793, 343] on img at bounding box center [843, 283] width 222 height 267
